Goal: Complete application form: Complete application form

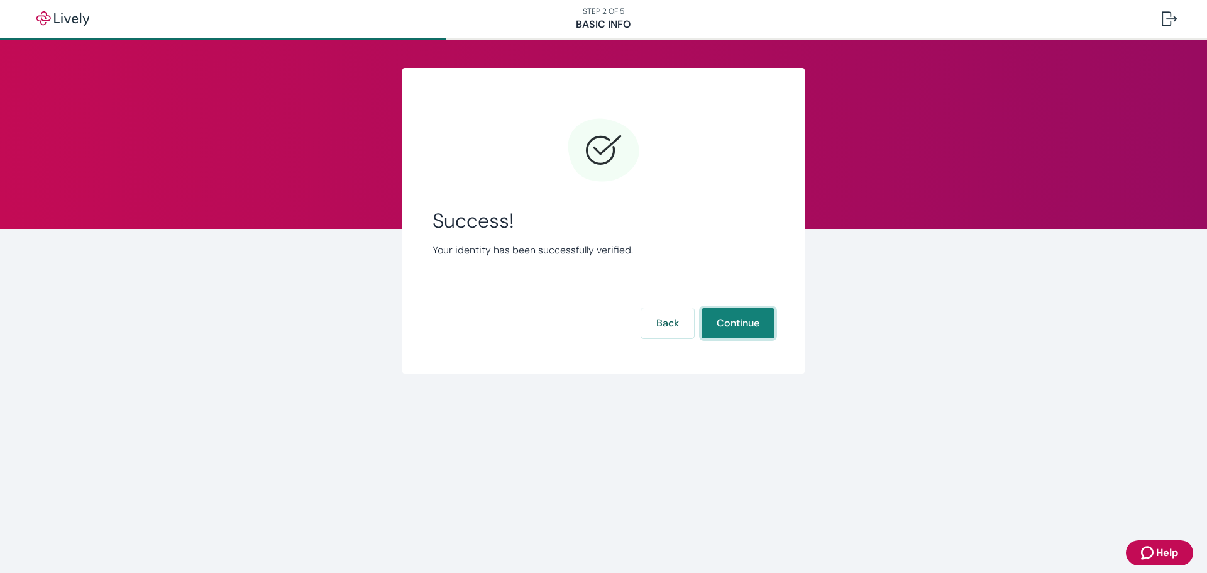
click at [726, 315] on button "Continue" at bounding box center [737, 323] width 73 height 30
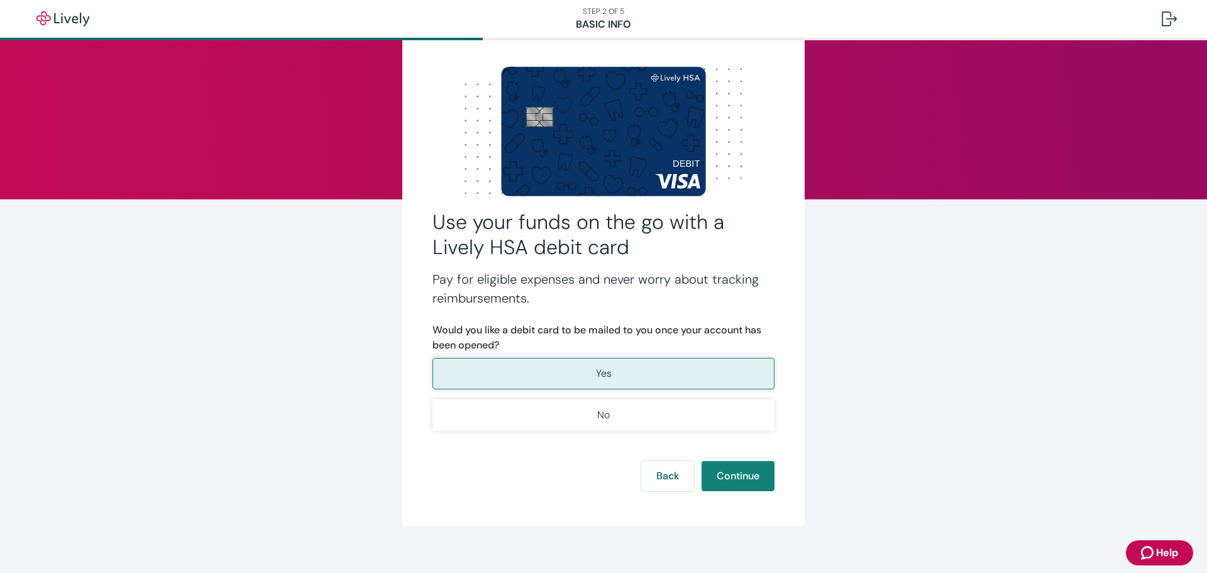
scroll to position [43, 0]
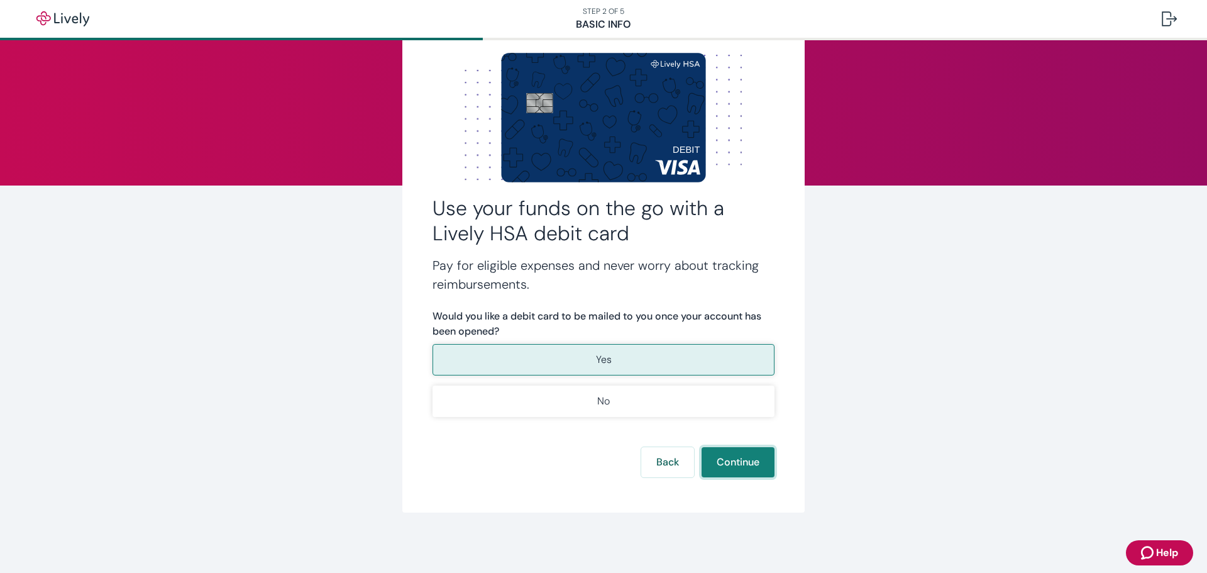
click at [730, 458] on button "Continue" at bounding box center [737, 462] width 73 height 30
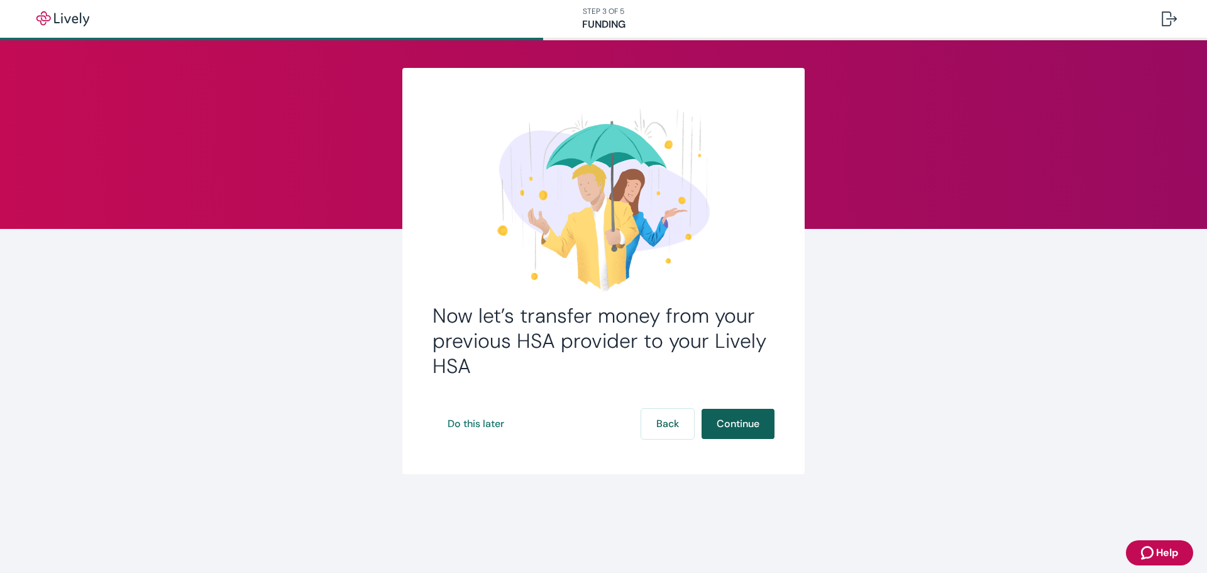
click at [726, 434] on button "Continue" at bounding box center [737, 424] width 73 height 30
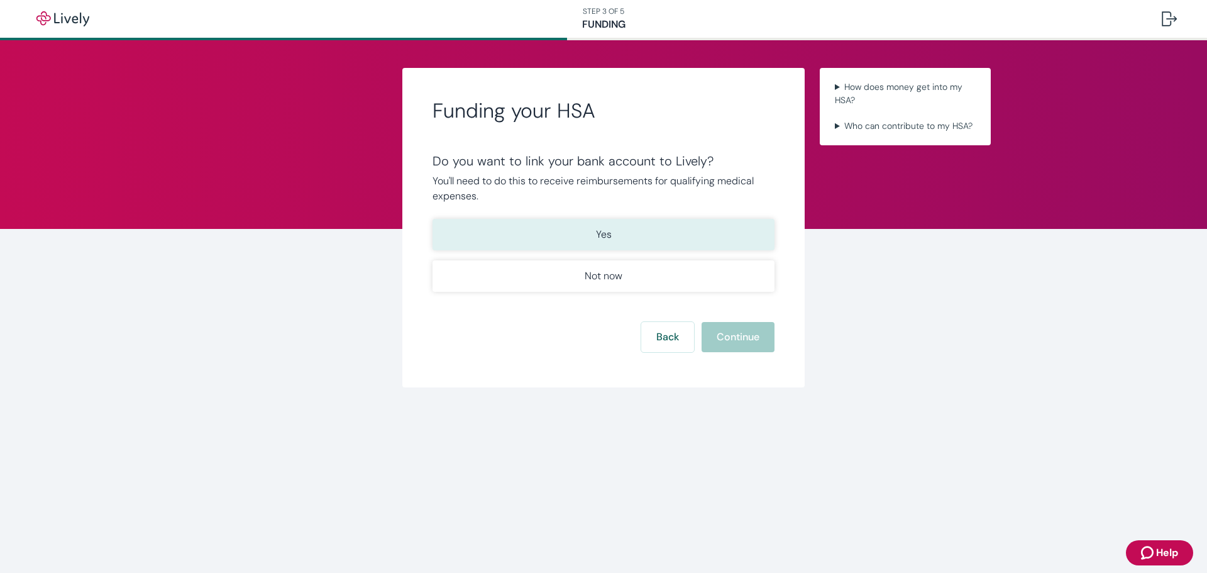
click at [612, 238] on button "Yes" at bounding box center [603, 234] width 342 height 31
click at [762, 340] on button "Continue" at bounding box center [737, 337] width 73 height 30
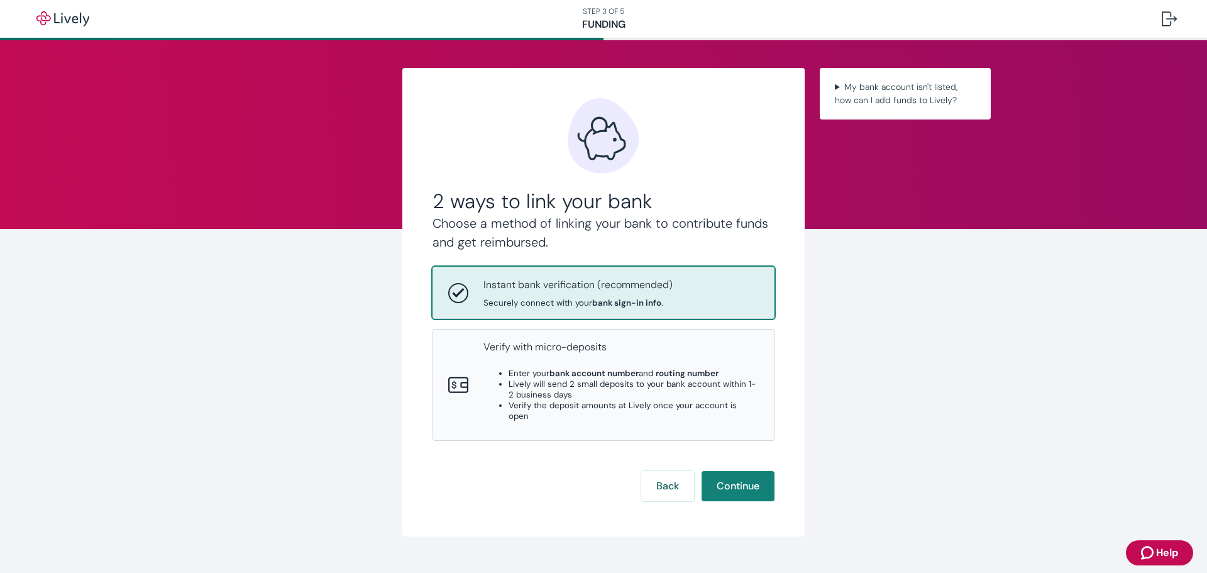
click at [630, 299] on strong "bank sign-in info" at bounding box center [626, 302] width 69 height 11
click at [733, 475] on button "Continue" at bounding box center [737, 486] width 73 height 30
click at [743, 478] on button "Continue" at bounding box center [737, 486] width 73 height 30
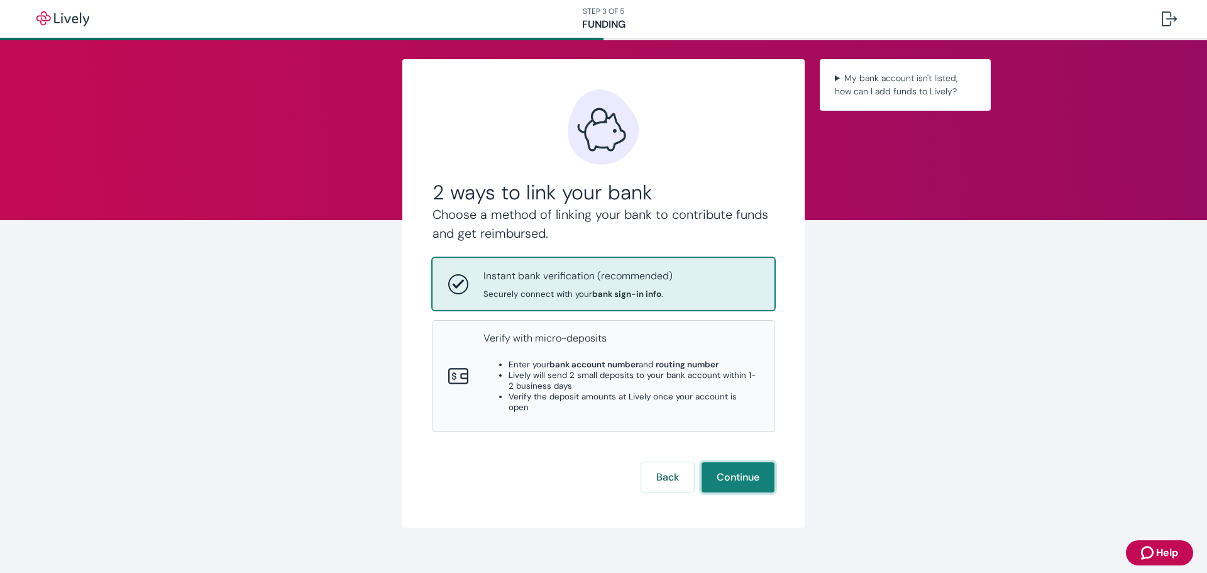
scroll to position [13, 0]
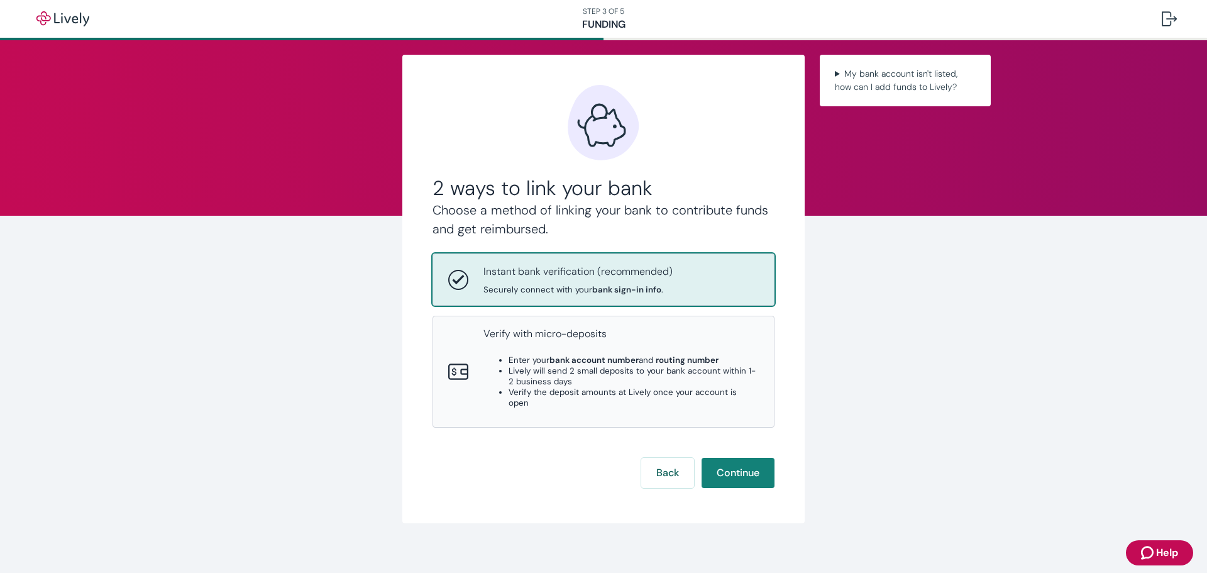
click at [590, 274] on p "Instant bank verification (recommended)" at bounding box center [577, 271] width 189 height 15
click at [594, 294] on strong "bank sign-in info" at bounding box center [626, 289] width 69 height 11
click at [746, 463] on button "Continue" at bounding box center [737, 473] width 73 height 30
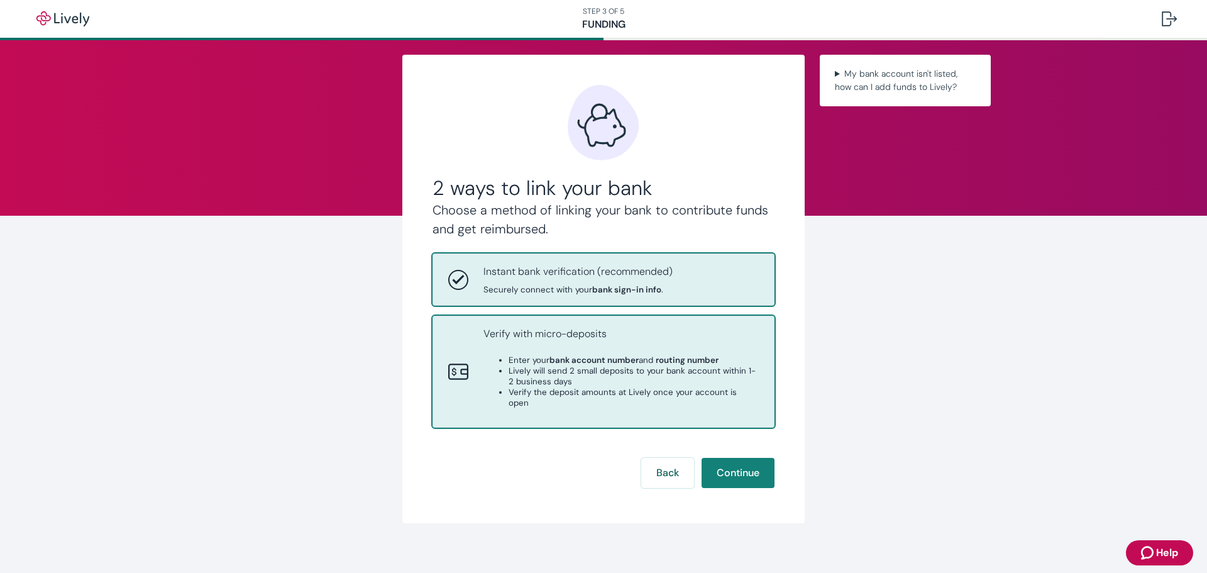
click at [591, 355] on strong "bank account number" at bounding box center [593, 360] width 89 height 11
click at [600, 281] on div "Instant bank verification (recommended) Securely connect with your bank sign-in…" at bounding box center [577, 279] width 189 height 31
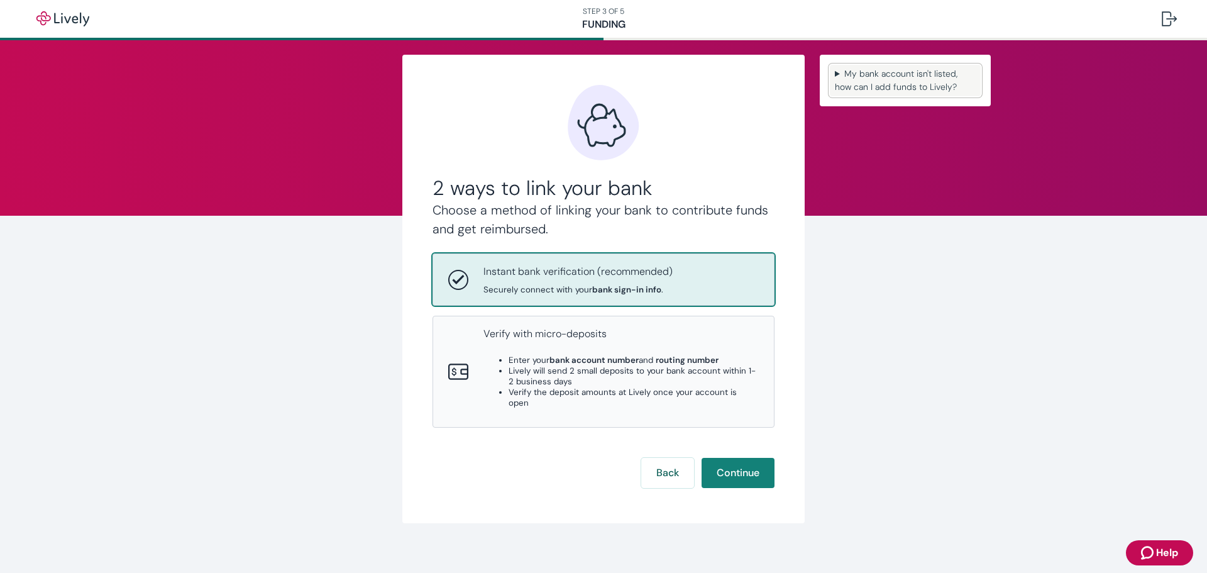
click at [830, 73] on summary "My bank account isn't listed, how can I add funds to Lively?" at bounding box center [905, 80] width 151 height 31
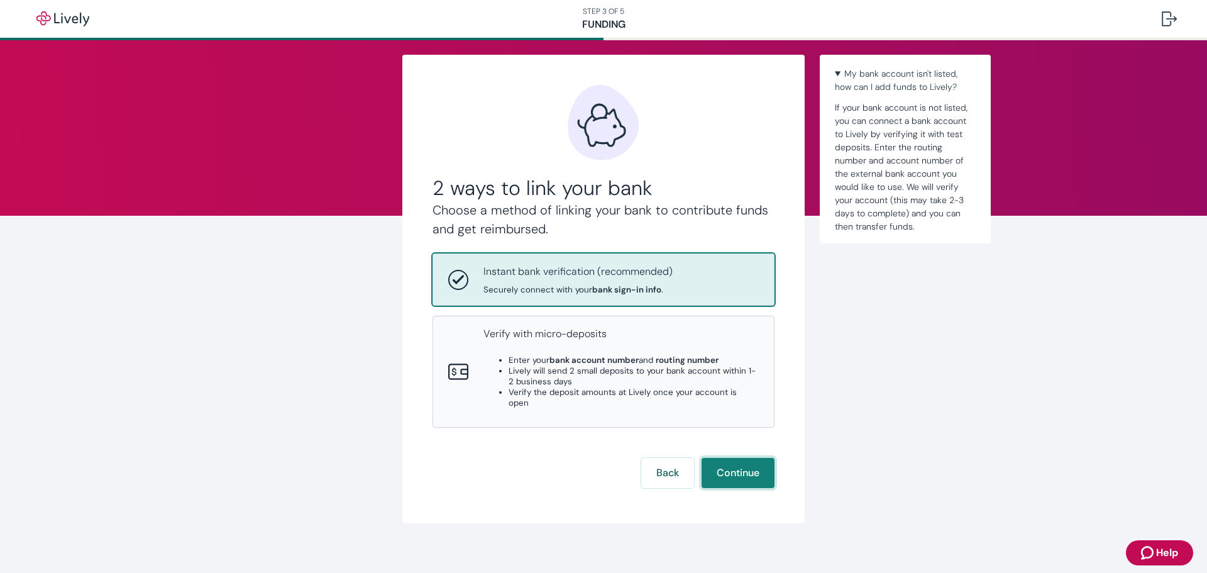
click at [723, 463] on button "Continue" at bounding box center [737, 473] width 73 height 30
click at [663, 473] on button "Back" at bounding box center [667, 473] width 53 height 30
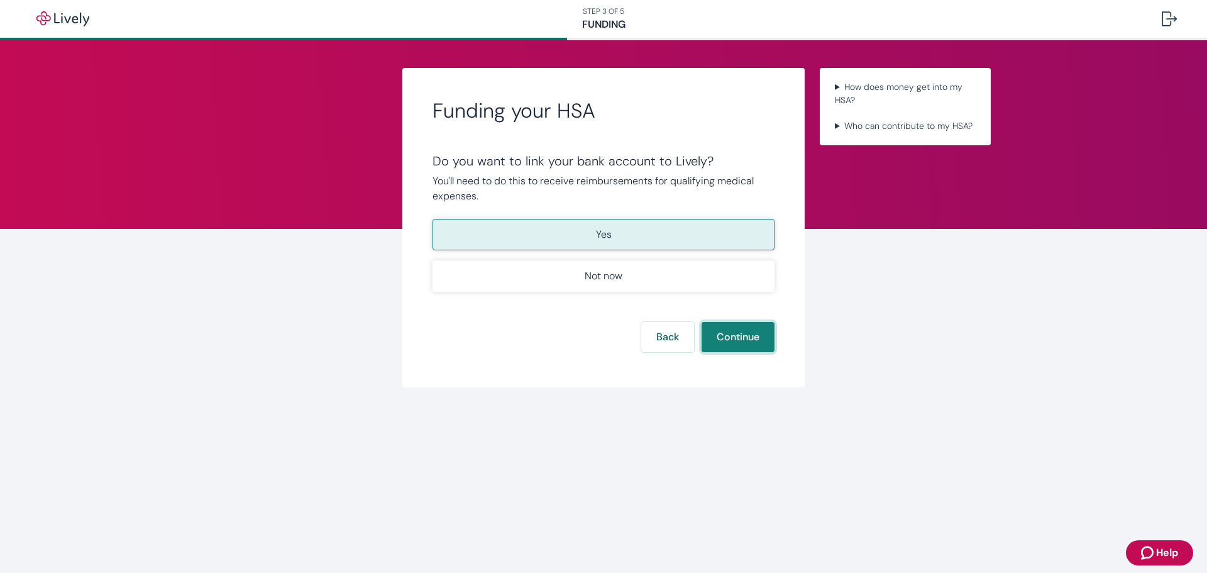
click at [744, 338] on button "Continue" at bounding box center [737, 337] width 73 height 30
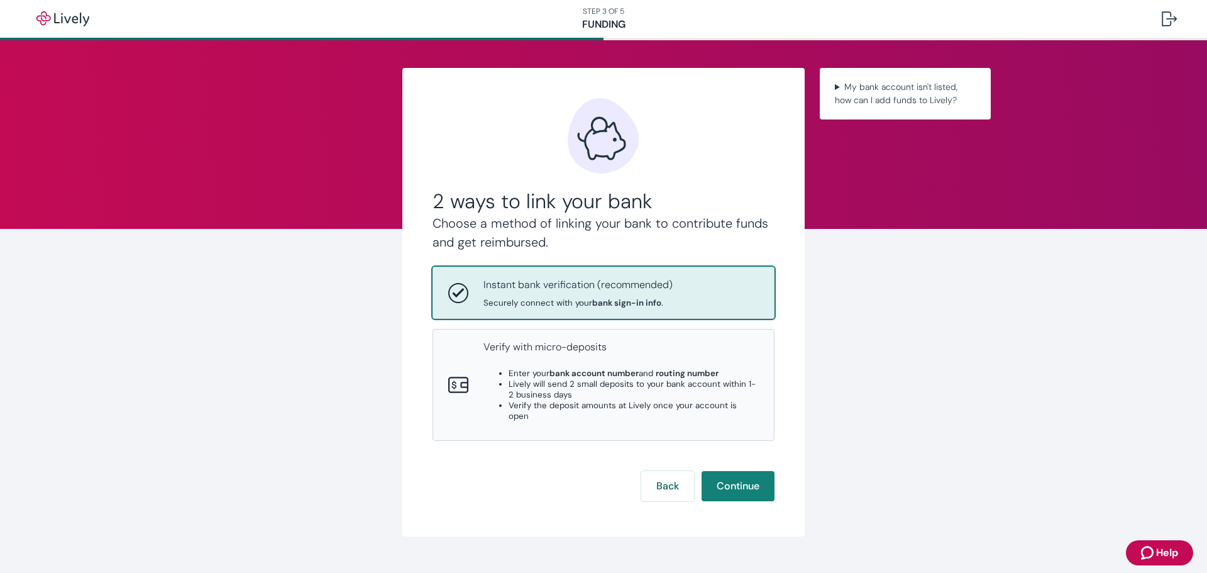
click at [634, 272] on div "Instant bank verification (recommended) Securely connect with your bank sign-in…" at bounding box center [603, 292] width 341 height 51
click at [739, 475] on button "Continue" at bounding box center [737, 486] width 73 height 30
click at [761, 483] on button "Continue" at bounding box center [737, 486] width 73 height 30
click at [742, 471] on button "Continue" at bounding box center [737, 486] width 73 height 30
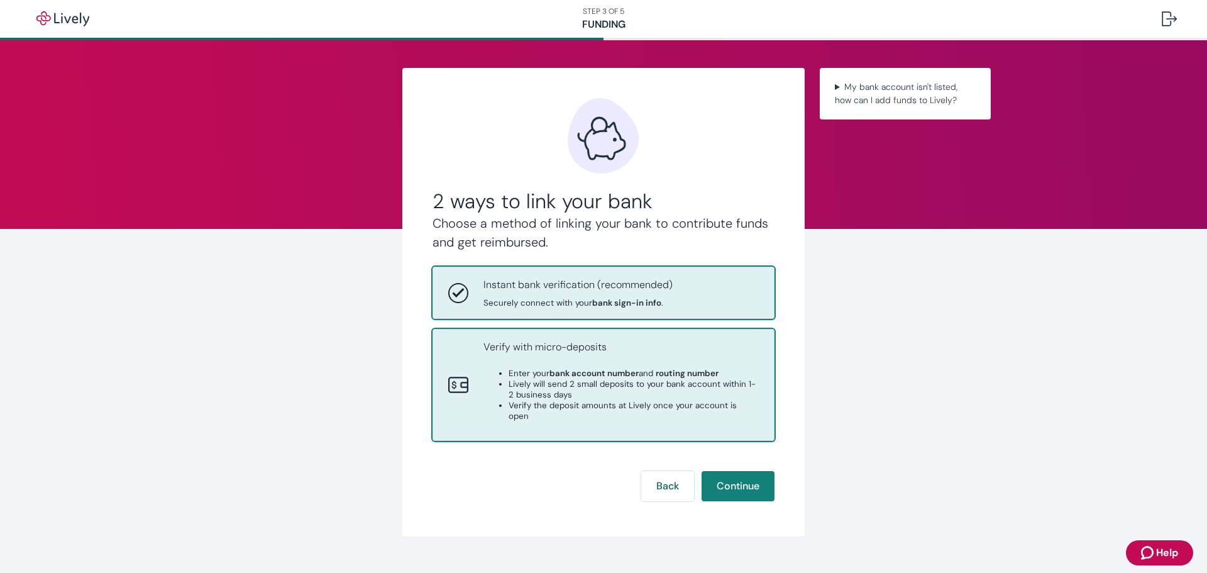
click at [591, 374] on strong "bank account number" at bounding box center [593, 373] width 89 height 11
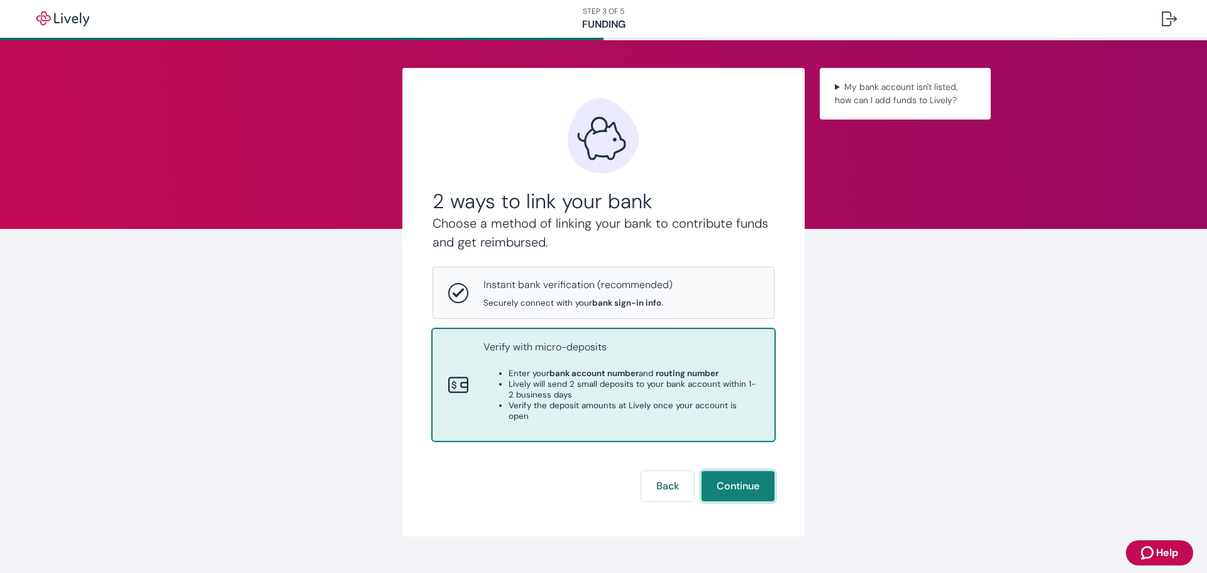
click at [742, 475] on button "Continue" at bounding box center [737, 486] width 73 height 30
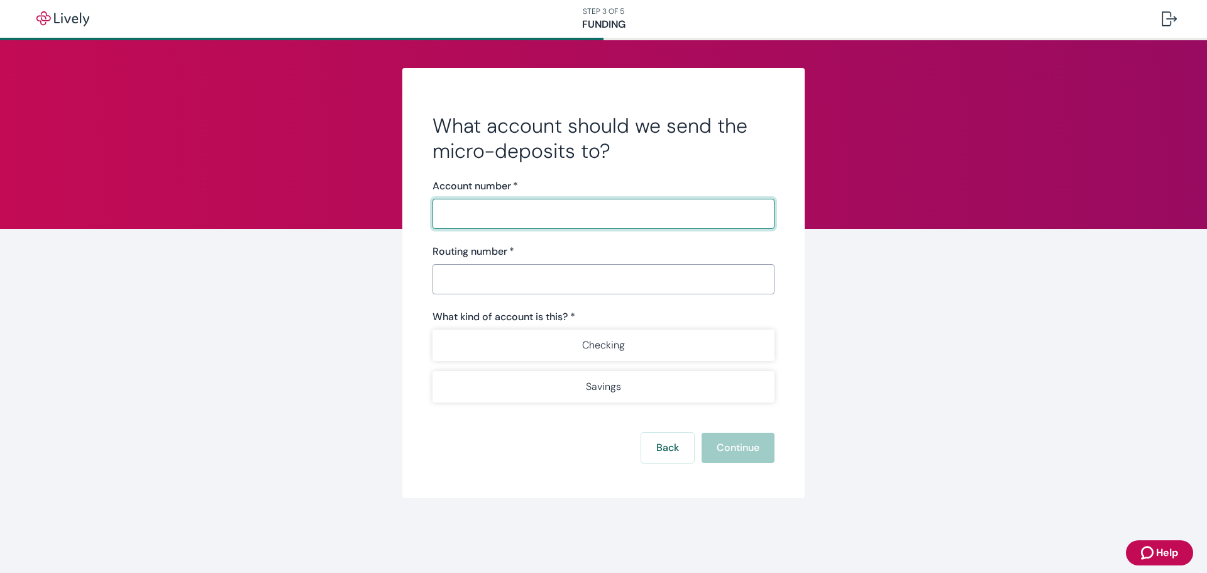
click at [506, 221] on input "Account number   *" at bounding box center [603, 213] width 342 height 25
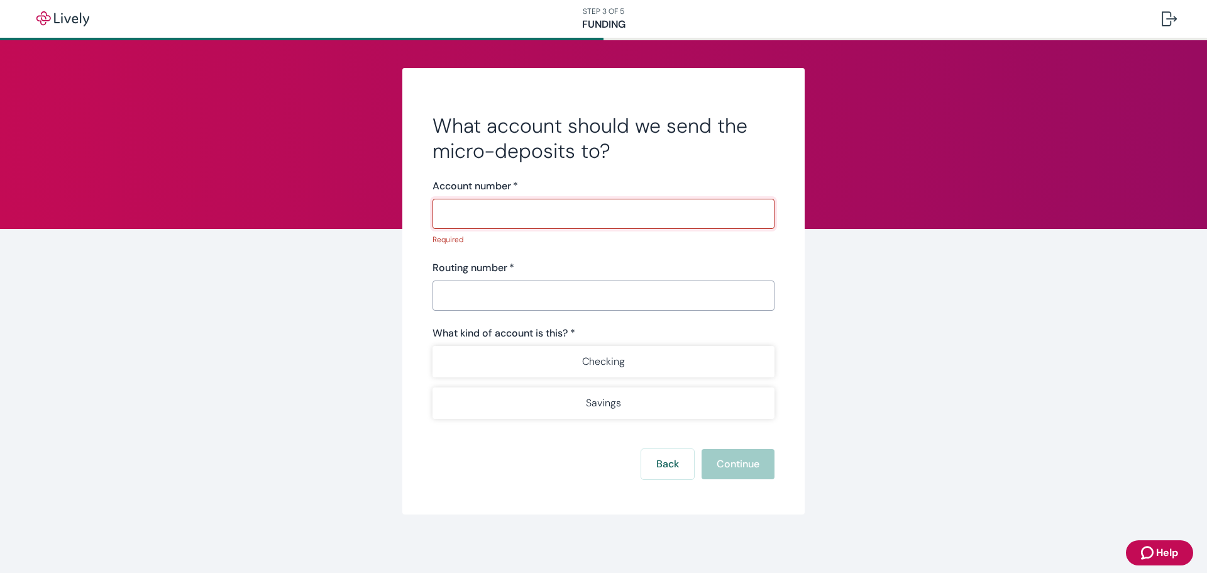
paste input "031100157"
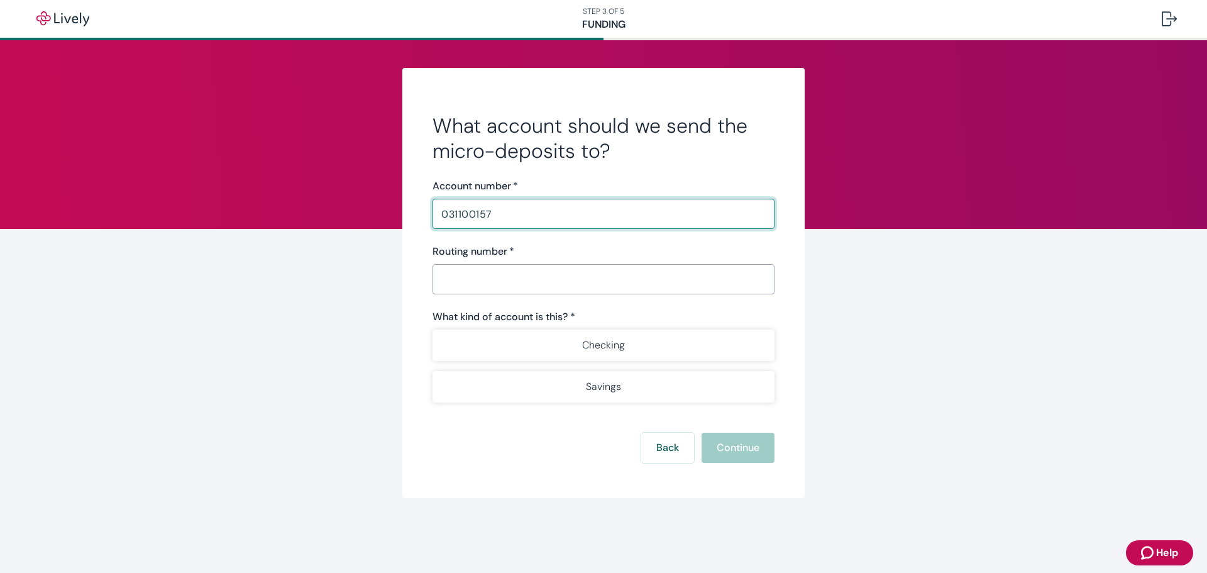
type input "031100157"
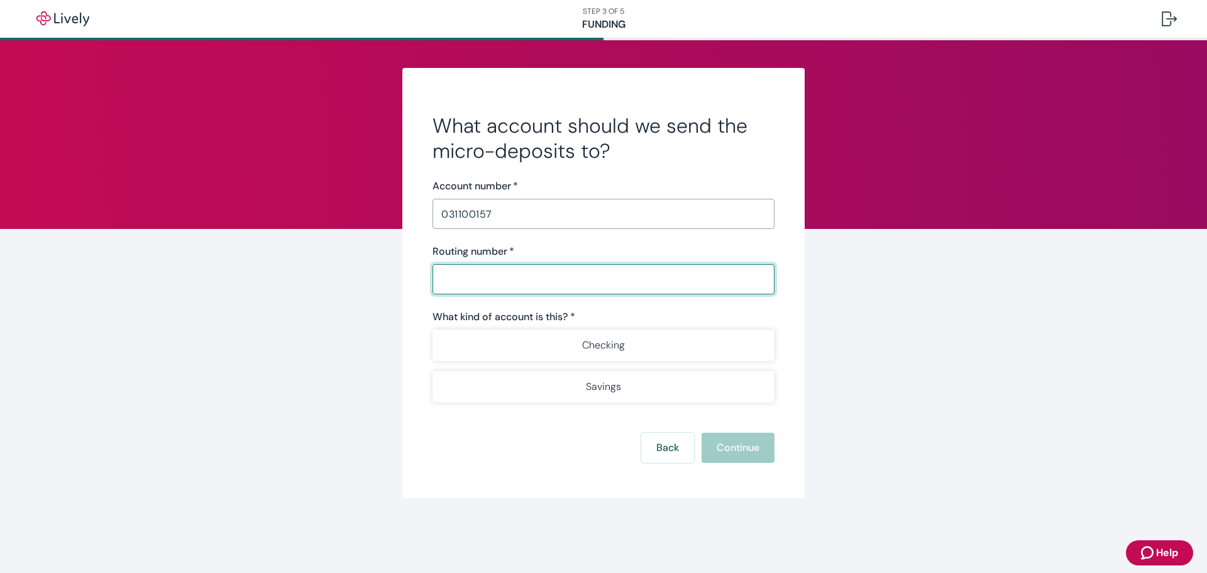
click at [591, 283] on input "Routing number   *" at bounding box center [603, 279] width 342 height 25
paste input "031100157"
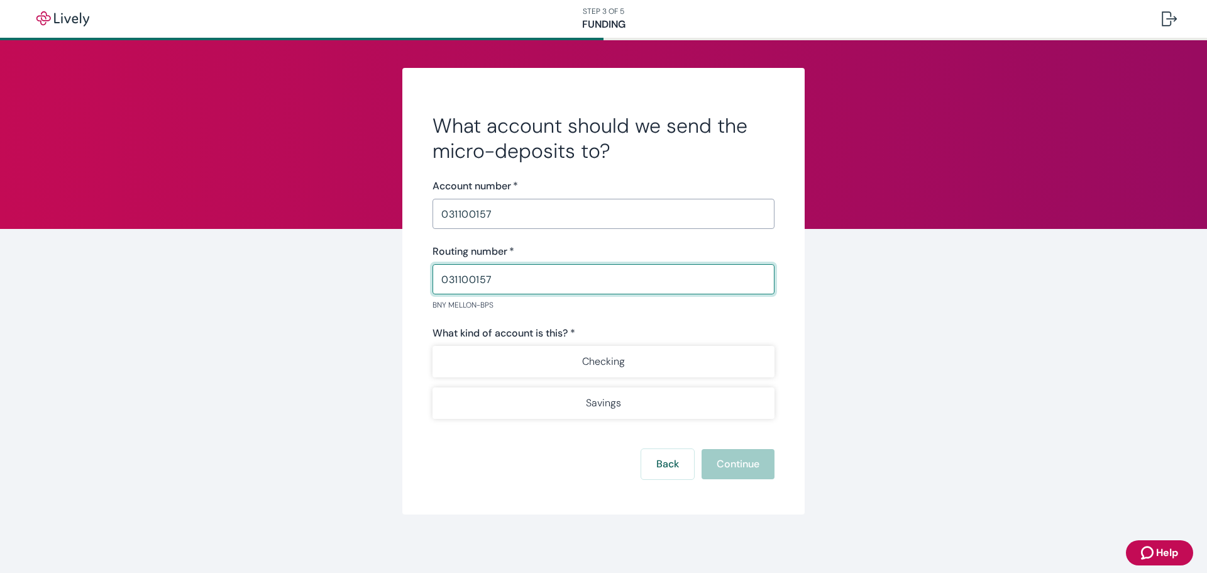
type input "031100157"
click at [527, 204] on input "031100157" at bounding box center [603, 213] width 342 height 25
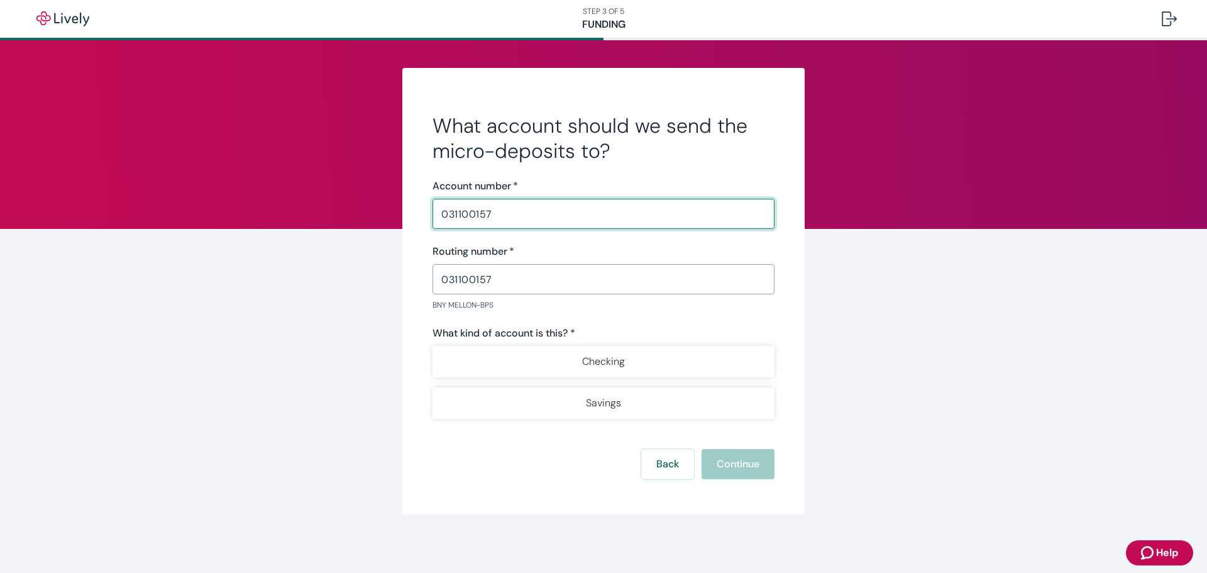
paste input "7063284216"
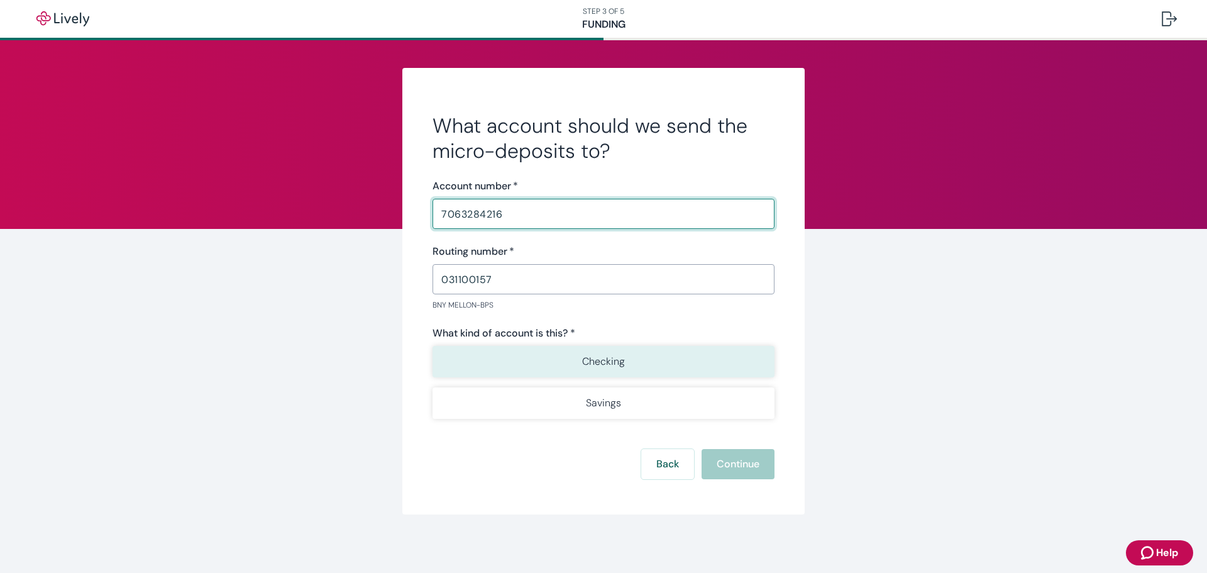
type input "7063284216"
click at [613, 361] on p "Checking" at bounding box center [603, 361] width 43 height 15
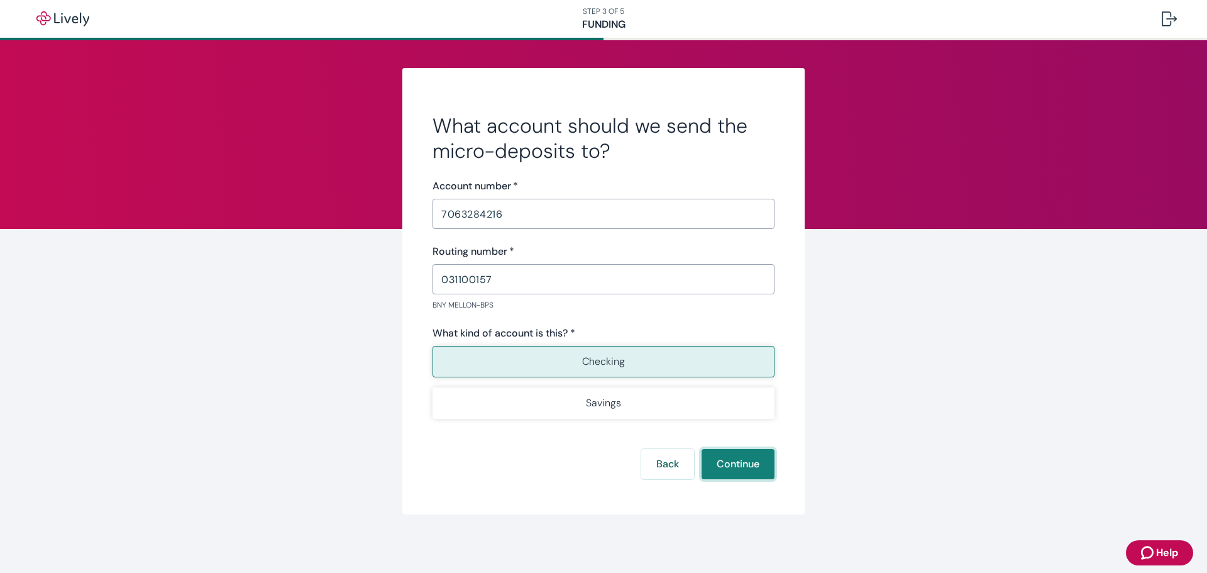
click at [721, 461] on button "Continue" at bounding box center [737, 464] width 73 height 30
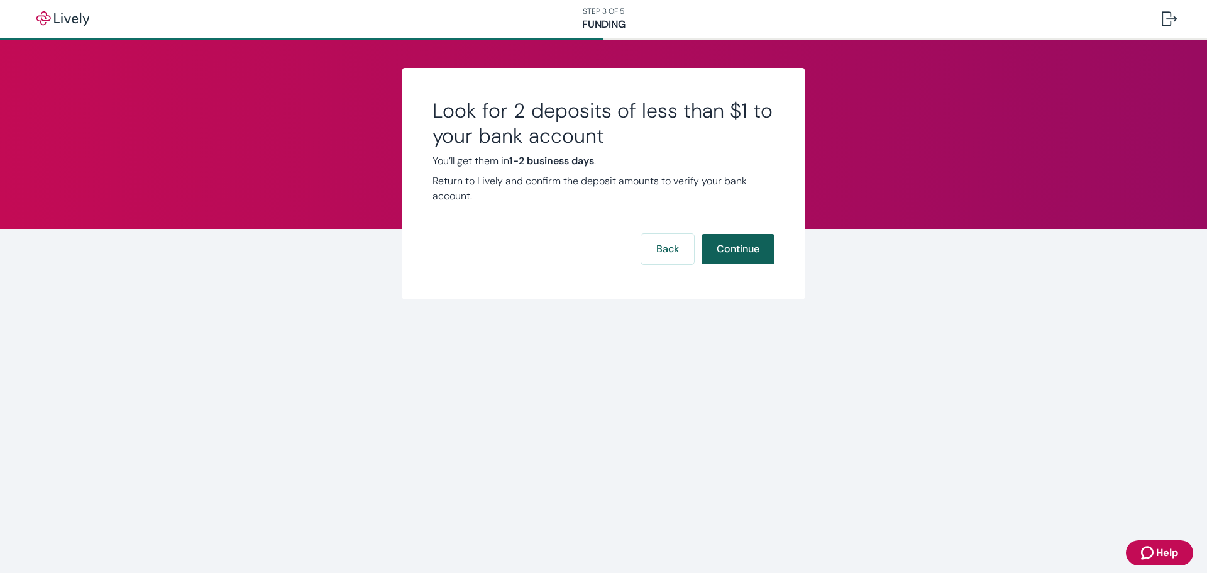
click at [738, 253] on button "Continue" at bounding box center [737, 249] width 73 height 30
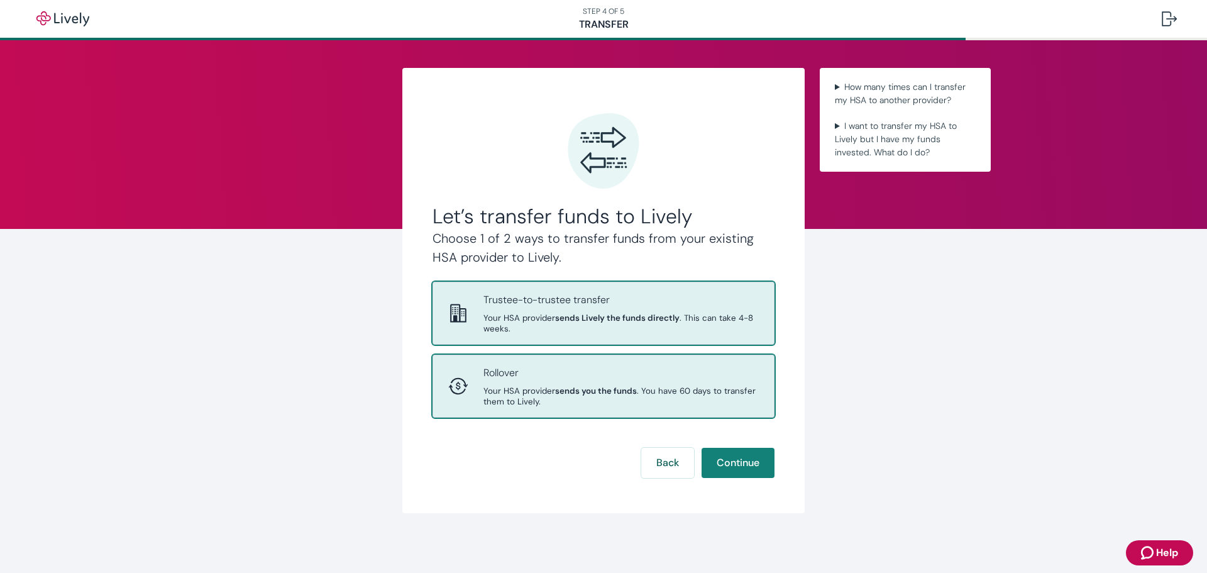
click at [573, 399] on span "Your HSA provider sends you the funds . You have 60 days to transfer them to Li…" at bounding box center [620, 395] width 275 height 21
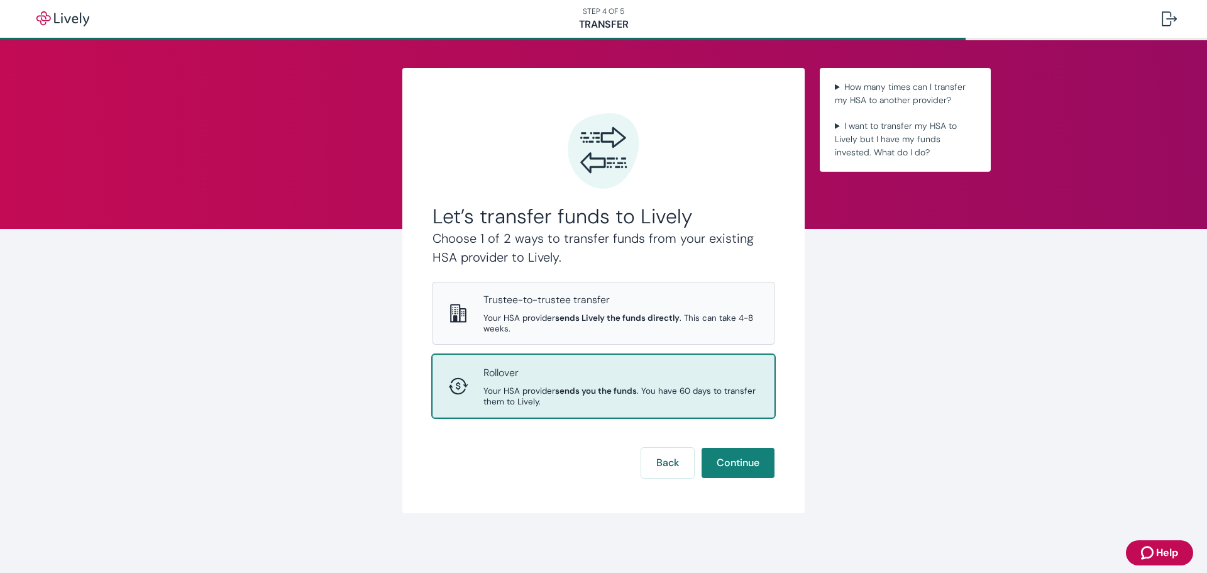
click at [611, 377] on p "Rollover" at bounding box center [620, 372] width 275 height 15
click at [732, 466] on button "Continue" at bounding box center [737, 463] width 73 height 30
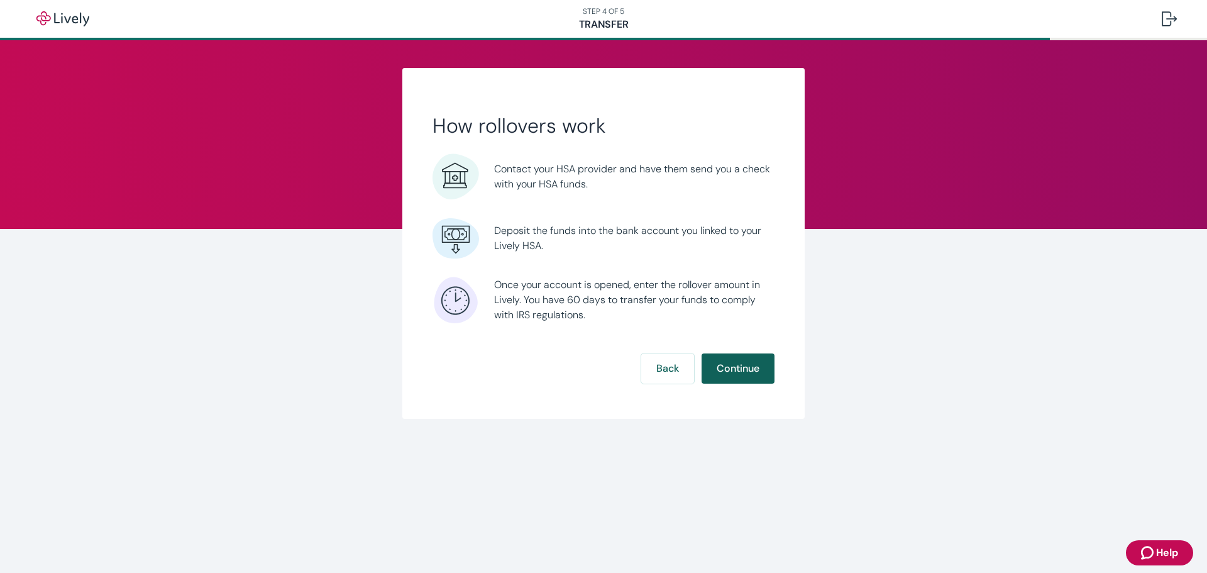
click at [736, 370] on button "Continue" at bounding box center [737, 368] width 73 height 30
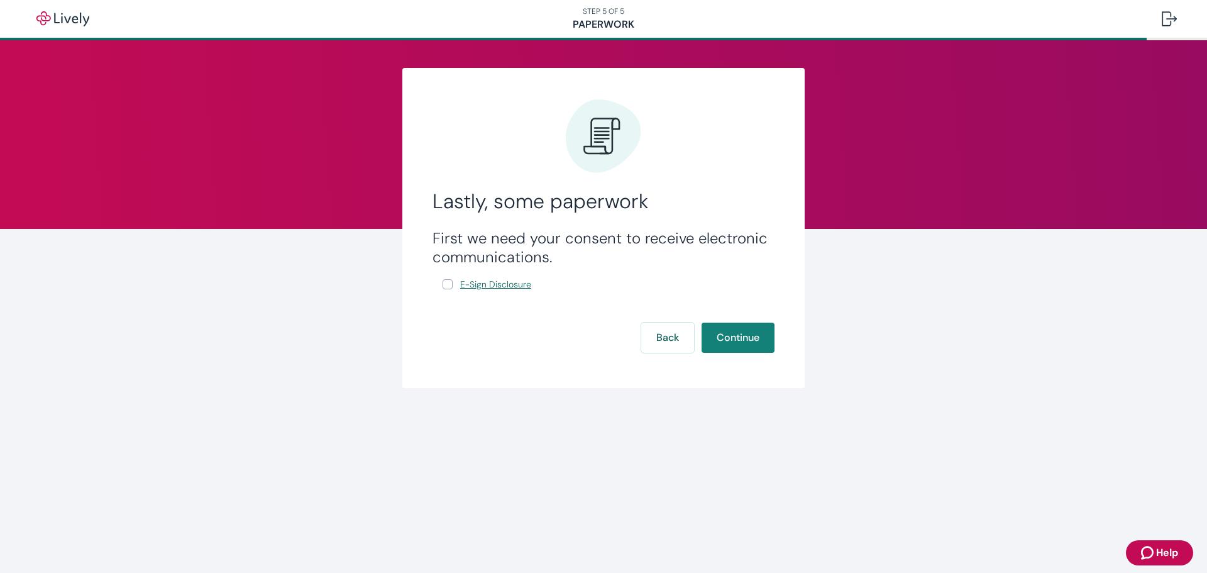
click at [488, 288] on span "E-Sign Disclosure" at bounding box center [495, 284] width 71 height 13
click at [650, 338] on button "Back" at bounding box center [667, 337] width 53 height 30
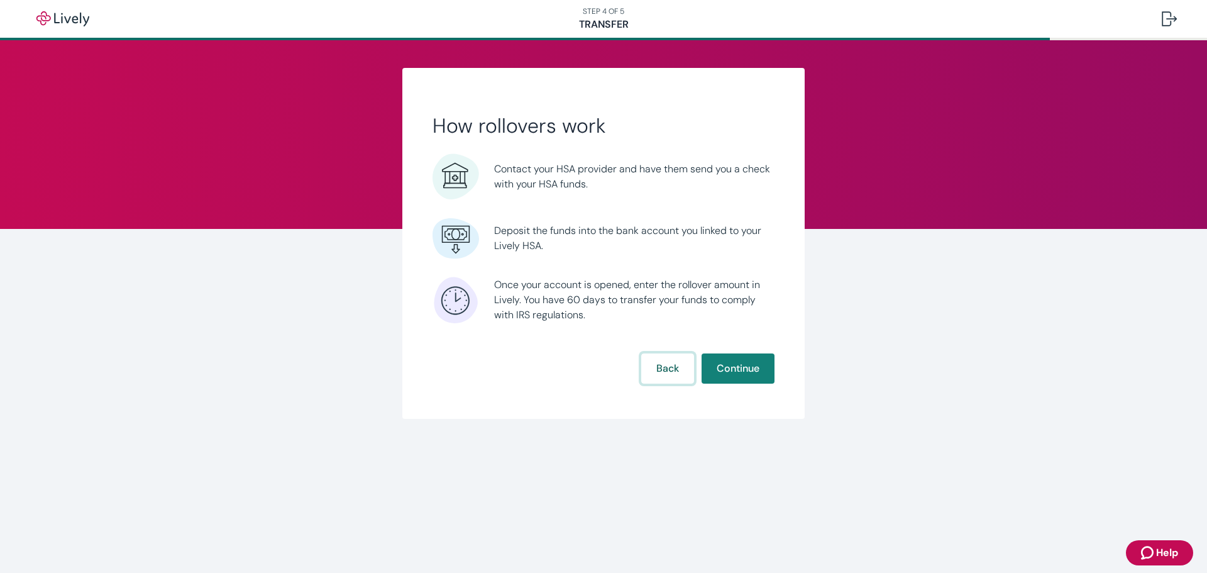
click at [669, 370] on button "Back" at bounding box center [667, 368] width 53 height 30
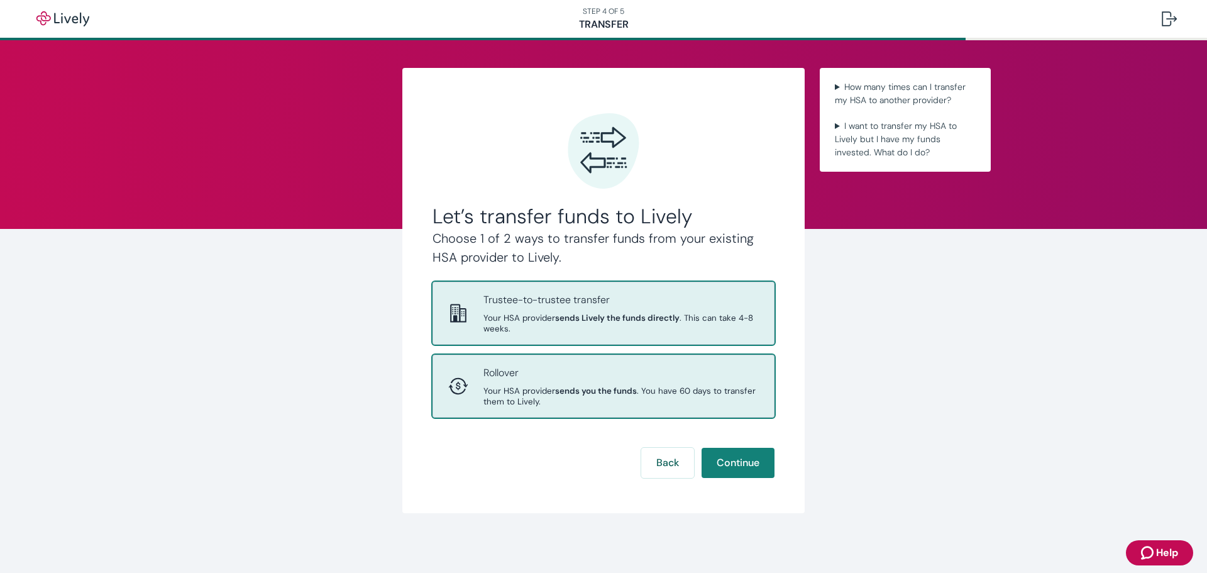
click at [588, 317] on strong "sends Lively the funds directly" at bounding box center [617, 317] width 124 height 11
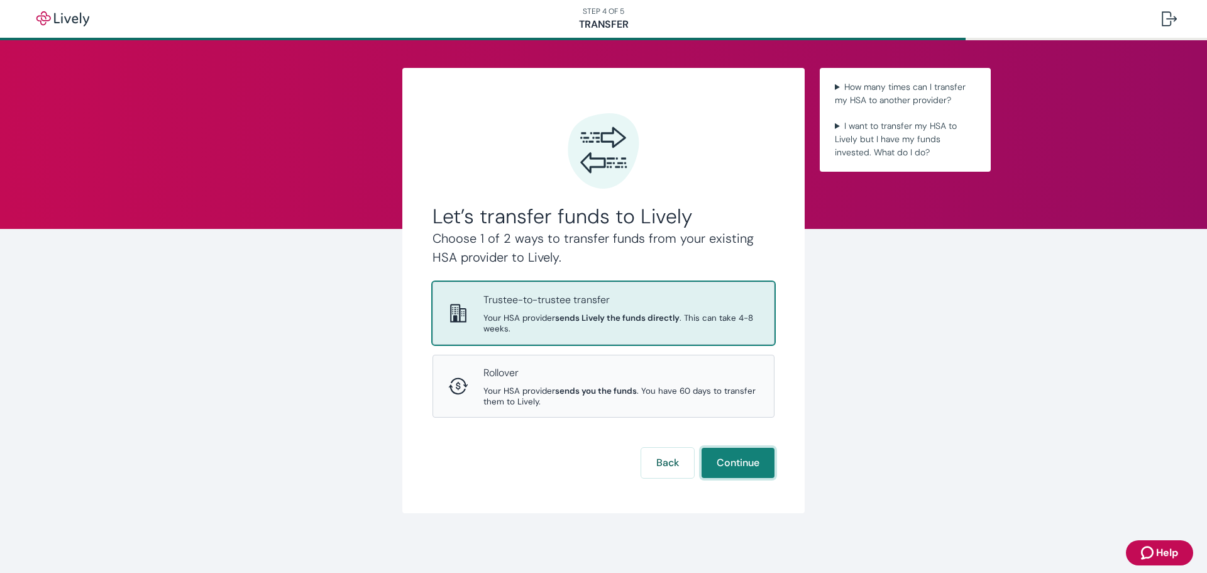
click at [725, 456] on button "Continue" at bounding box center [737, 463] width 73 height 30
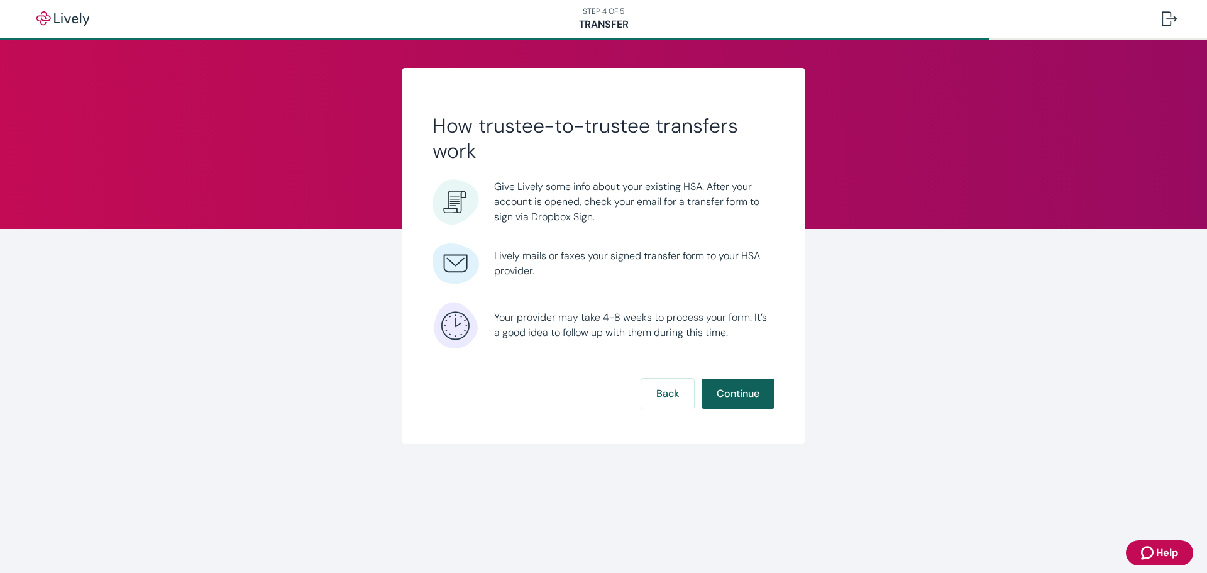
click at [730, 393] on button "Continue" at bounding box center [737, 393] width 73 height 30
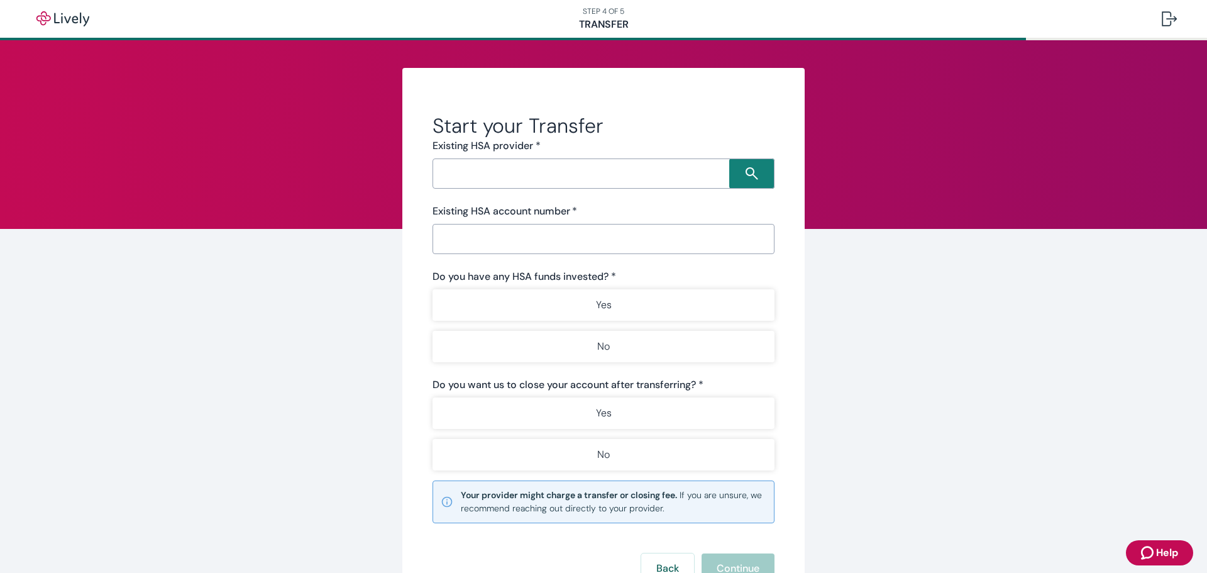
click at [502, 174] on input "Search input" at bounding box center [582, 174] width 293 height 18
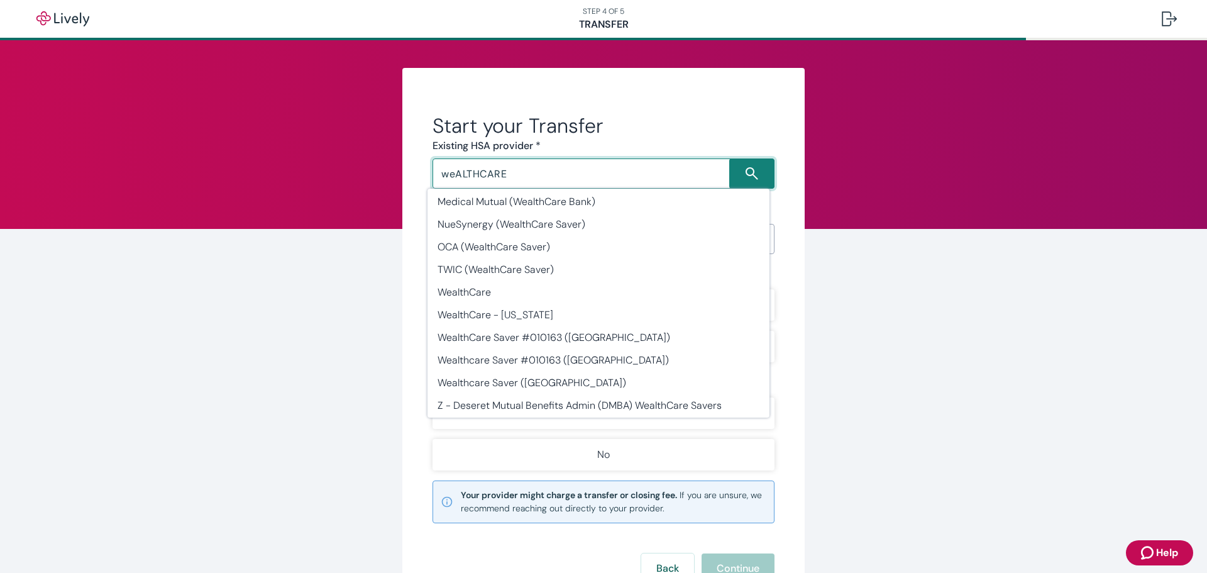
scroll to position [211, 0]
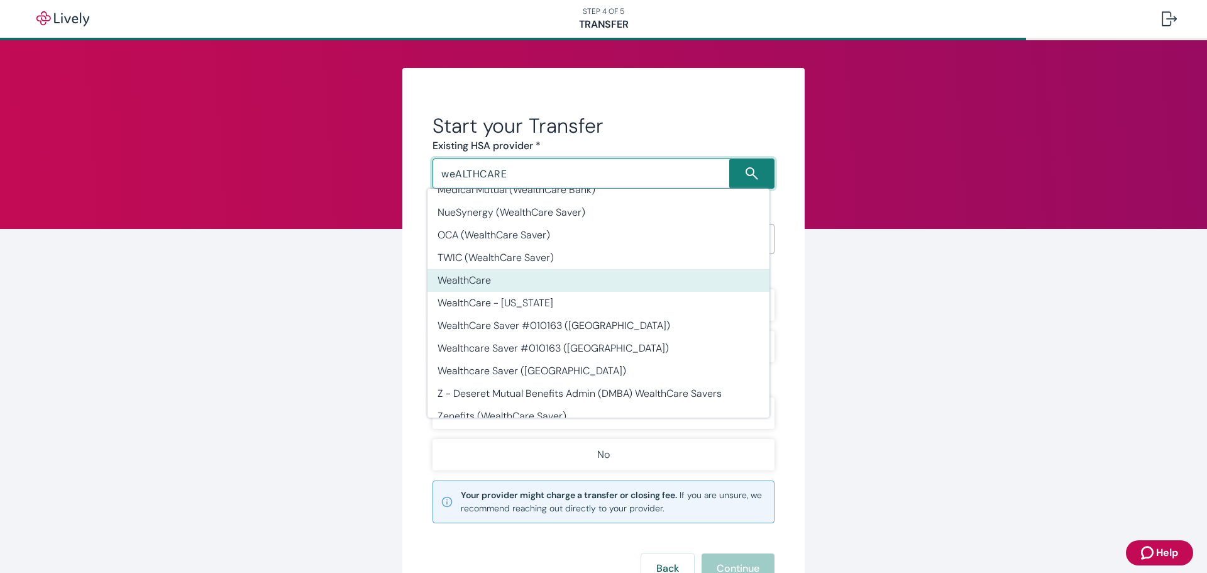
click at [578, 269] on li "WealthCare" at bounding box center [598, 280] width 342 height 23
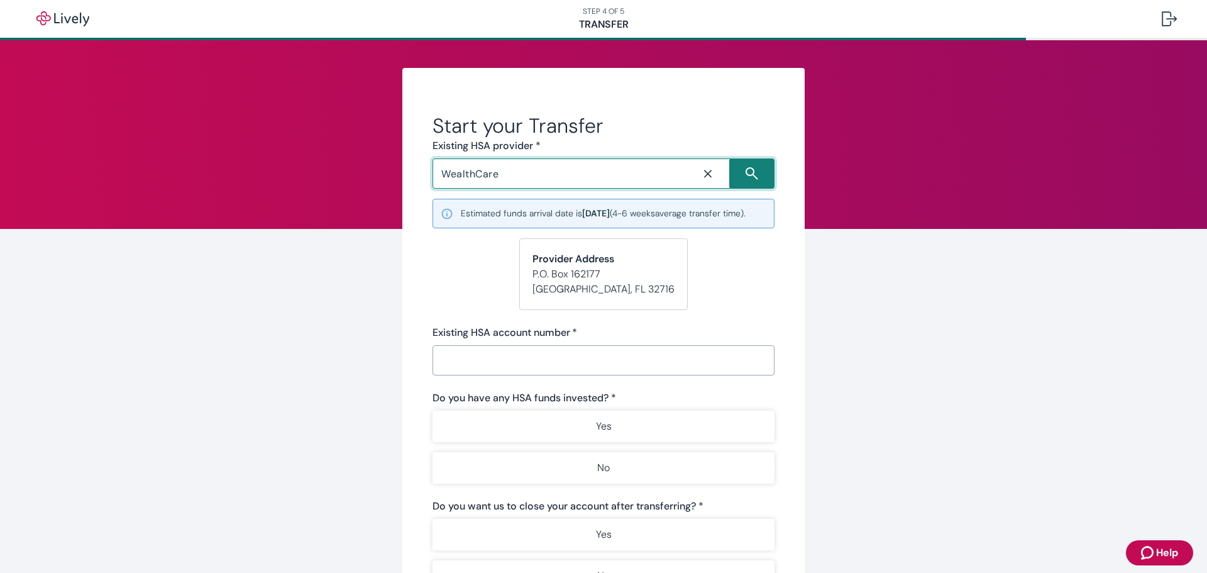
type input "WealthCare"
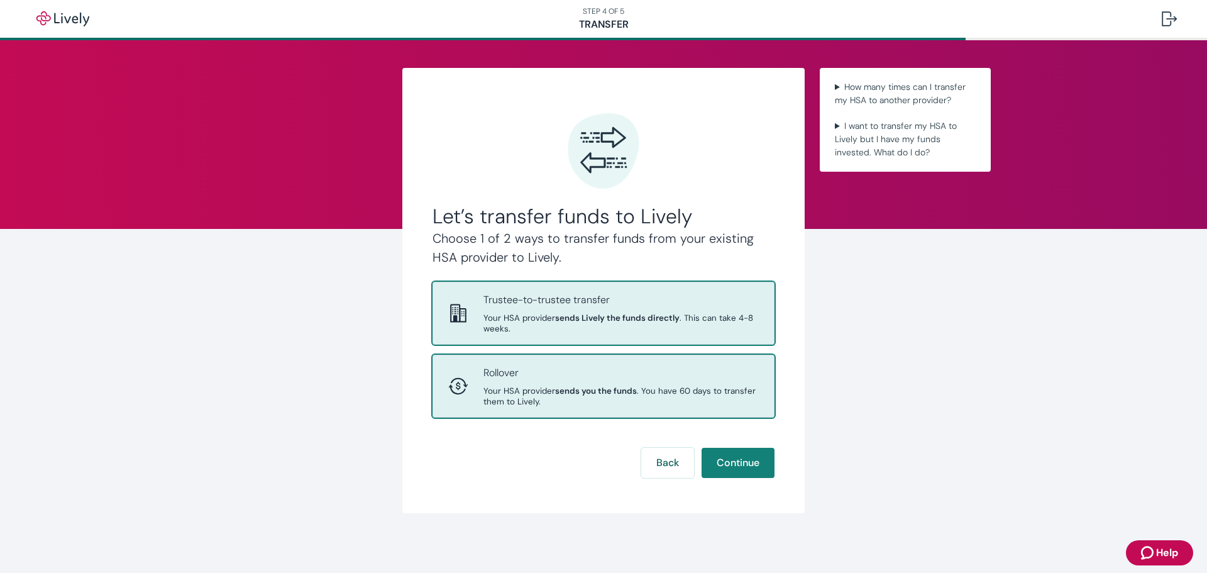
click at [616, 370] on p "Rollover" at bounding box center [620, 372] width 275 height 15
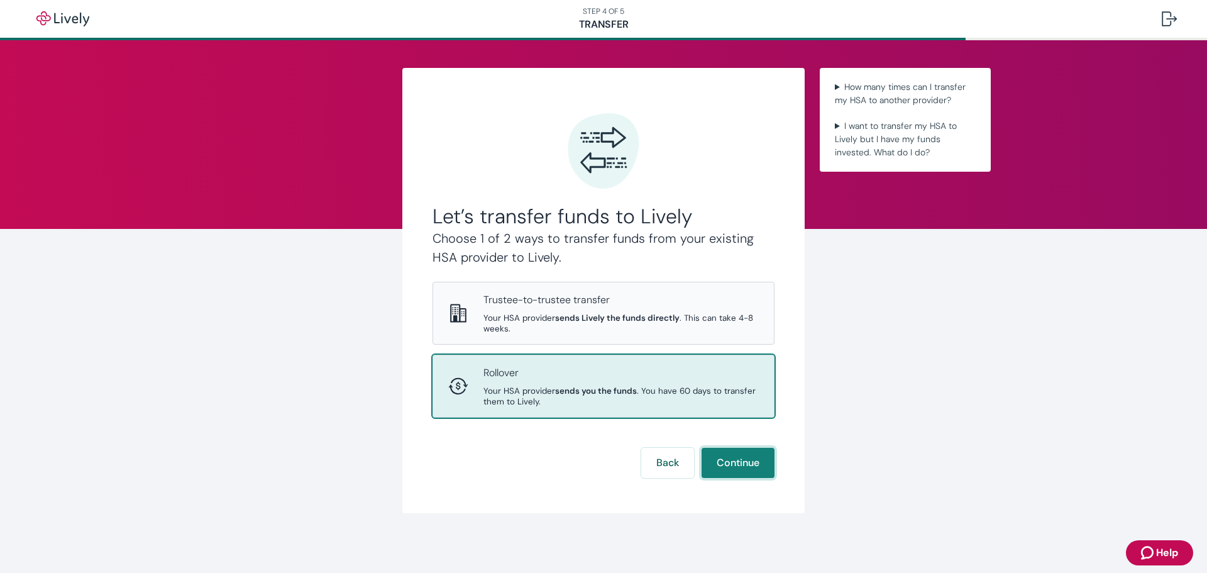
click at [750, 465] on button "Continue" at bounding box center [737, 463] width 73 height 30
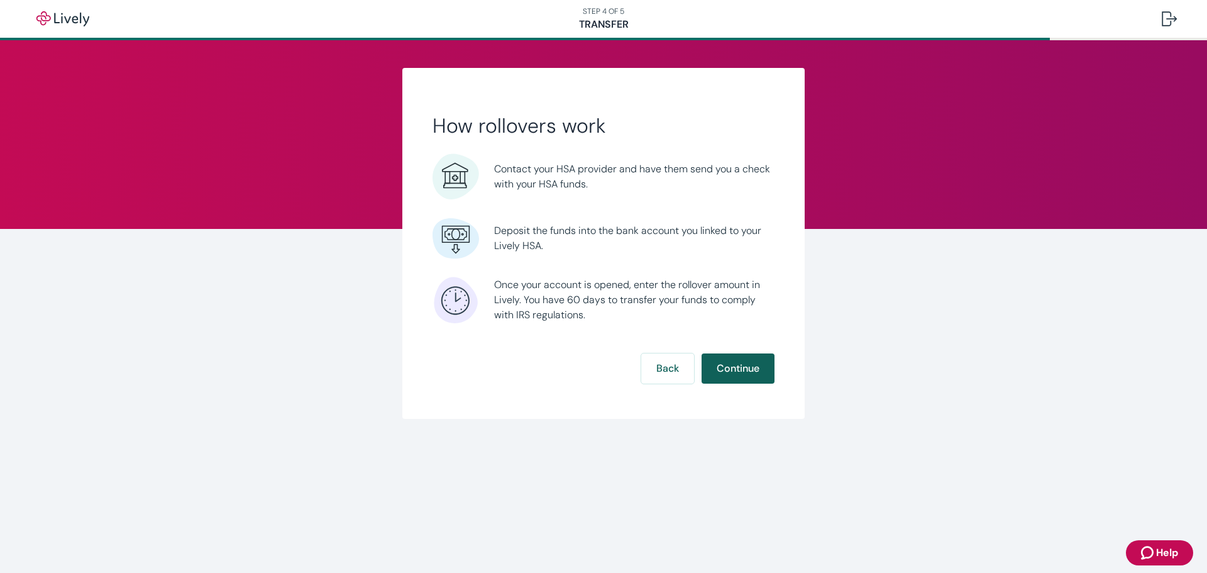
click at [750, 361] on button "Continue" at bounding box center [737, 368] width 73 height 30
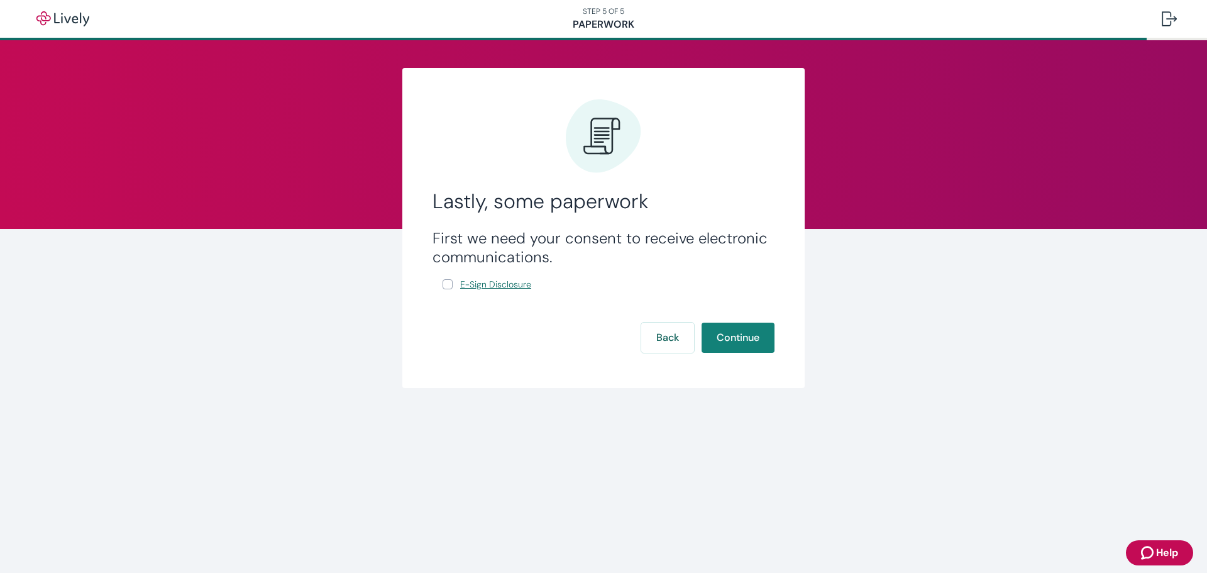
click at [487, 286] on span "E-Sign Disclosure" at bounding box center [495, 284] width 71 height 13
click at [504, 285] on span "E-Sign Disclosure" at bounding box center [495, 284] width 71 height 13
click at [741, 344] on button "Continue" at bounding box center [737, 337] width 73 height 30
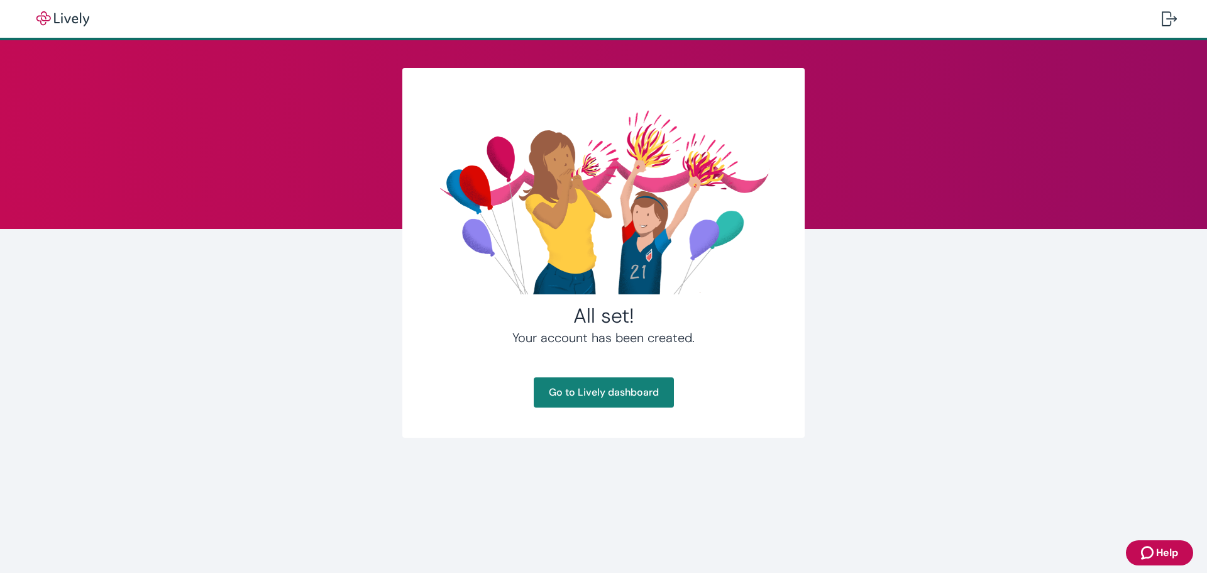
click at [734, 336] on h4 "Your account has been created." at bounding box center [603, 337] width 342 height 19
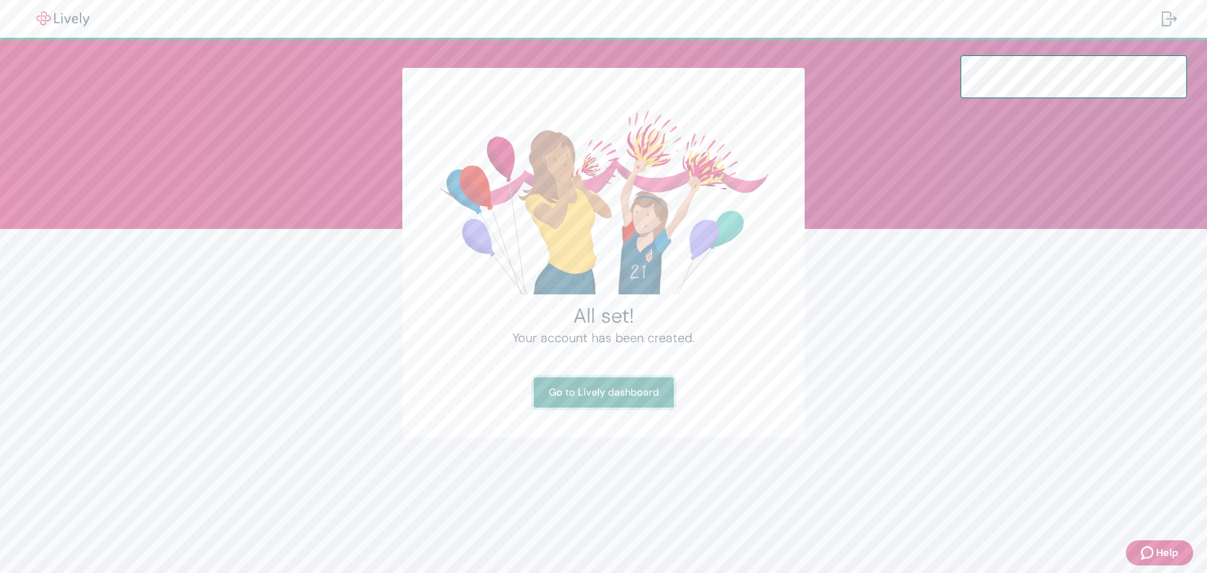
click at [627, 390] on link "Go to Lively dashboard" at bounding box center [604, 392] width 140 height 30
